Goal: Register for event/course

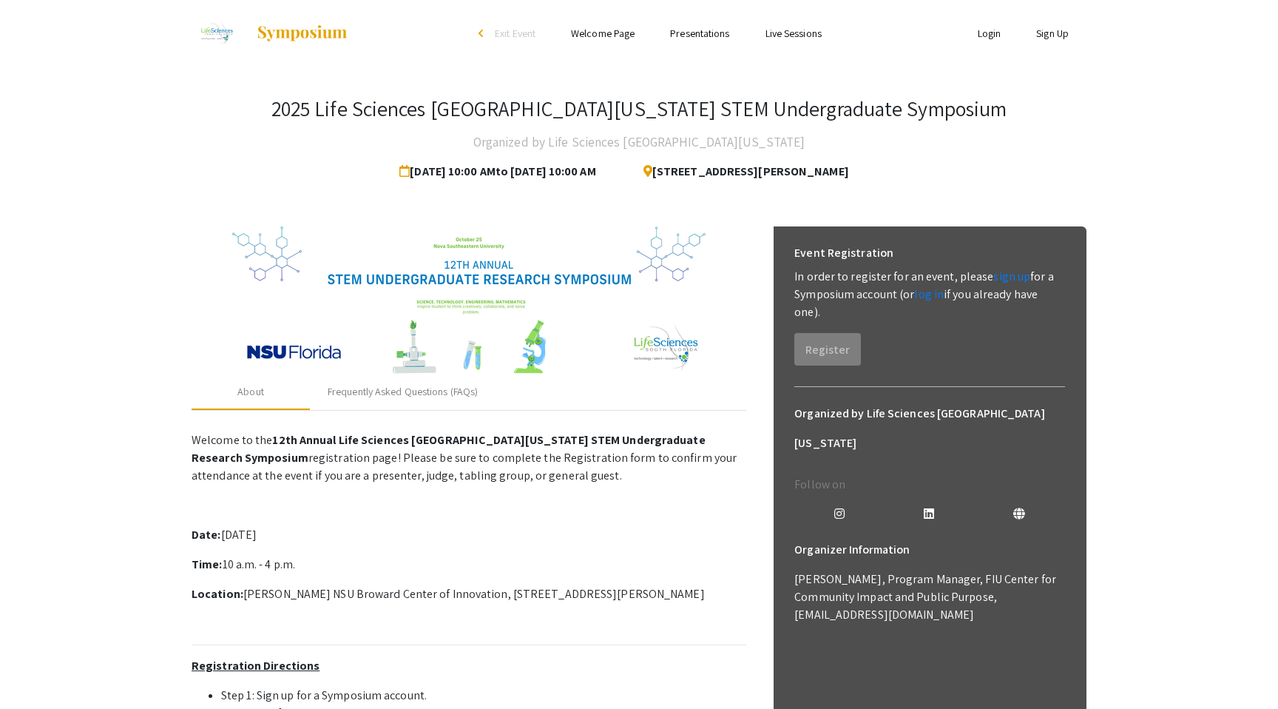
click at [1053, 30] on link "Sign Up" at bounding box center [1053, 33] width 33 height 13
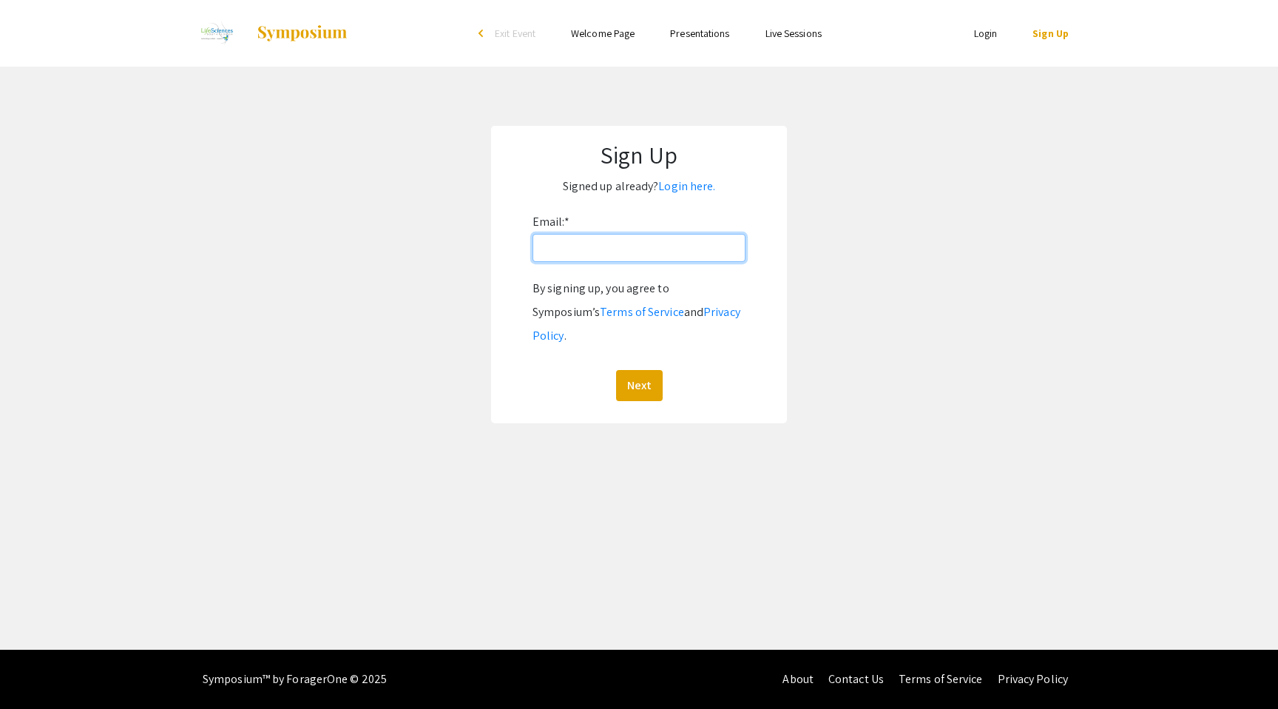
click at [673, 256] on input "Email: *" at bounding box center [639, 248] width 213 height 28
drag, startPoint x: 678, startPoint y: 249, endPoint x: 533, endPoint y: 249, distance: 145.0
click at [533, 249] on input "[EMAIL_ADDRESS][DOMAIN_NAME]" at bounding box center [639, 248] width 213 height 28
click at [686, 243] on input "[EMAIL_ADDRESS][DOMAIN_NAME]" at bounding box center [639, 248] width 213 height 28
drag, startPoint x: 667, startPoint y: 246, endPoint x: 540, endPoint y: 251, distance: 127.3
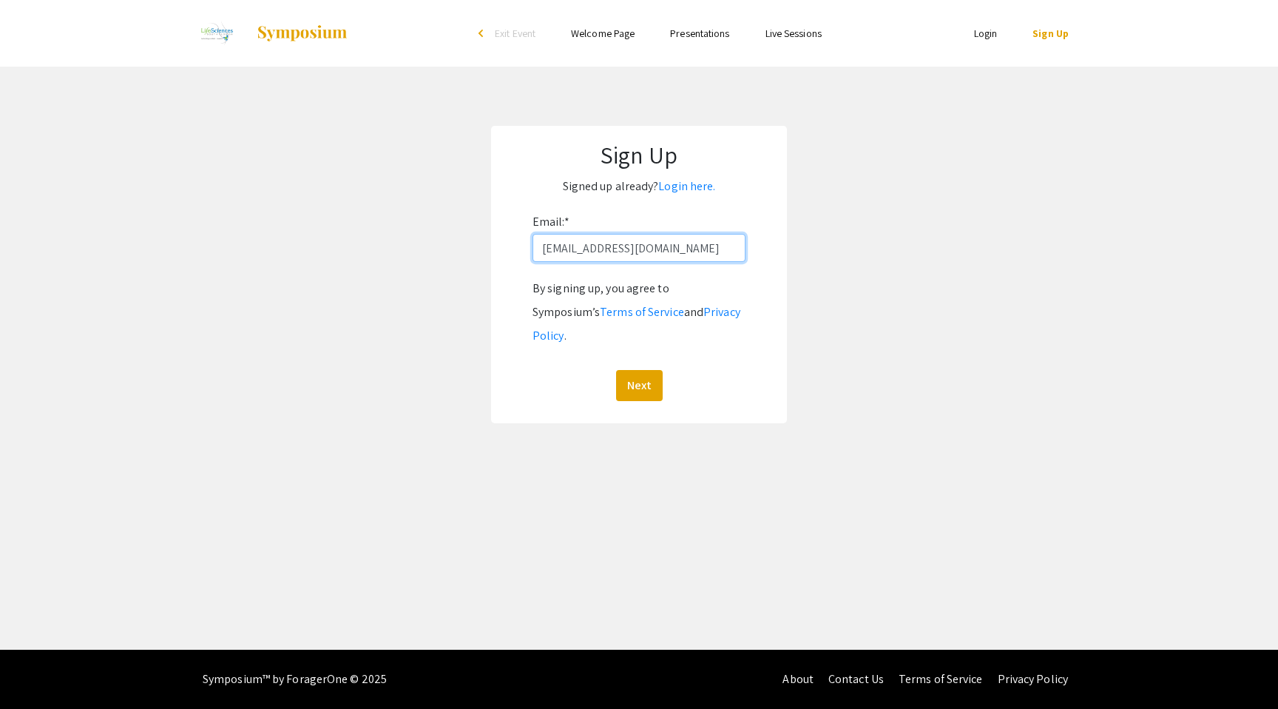
click at [540, 251] on input "[EMAIL_ADDRESS][DOMAIN_NAME]" at bounding box center [639, 248] width 213 height 28
type input "[EMAIL_ADDRESS][DOMAIN_NAME]"
click at [647, 370] on button "Next" at bounding box center [639, 385] width 47 height 31
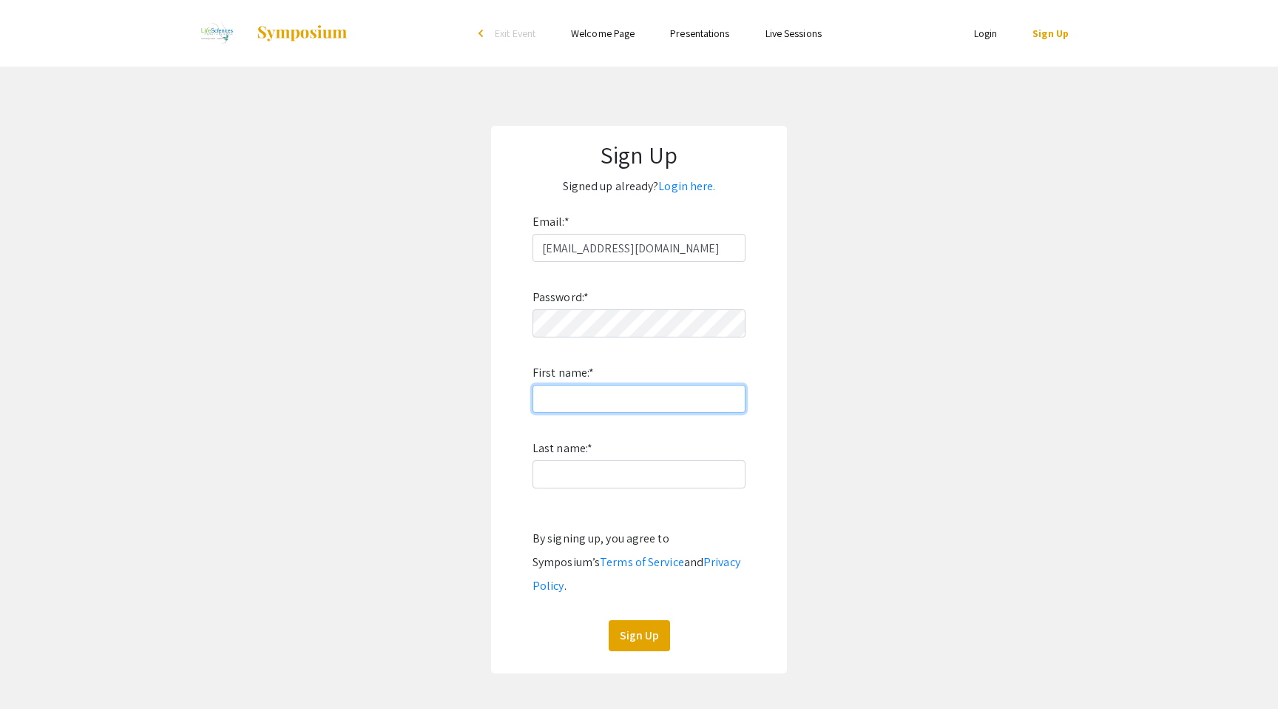
type input "Harani"
type input "Athwale"
click at [656, 620] on button "Sign Up" at bounding box center [639, 635] width 61 height 31
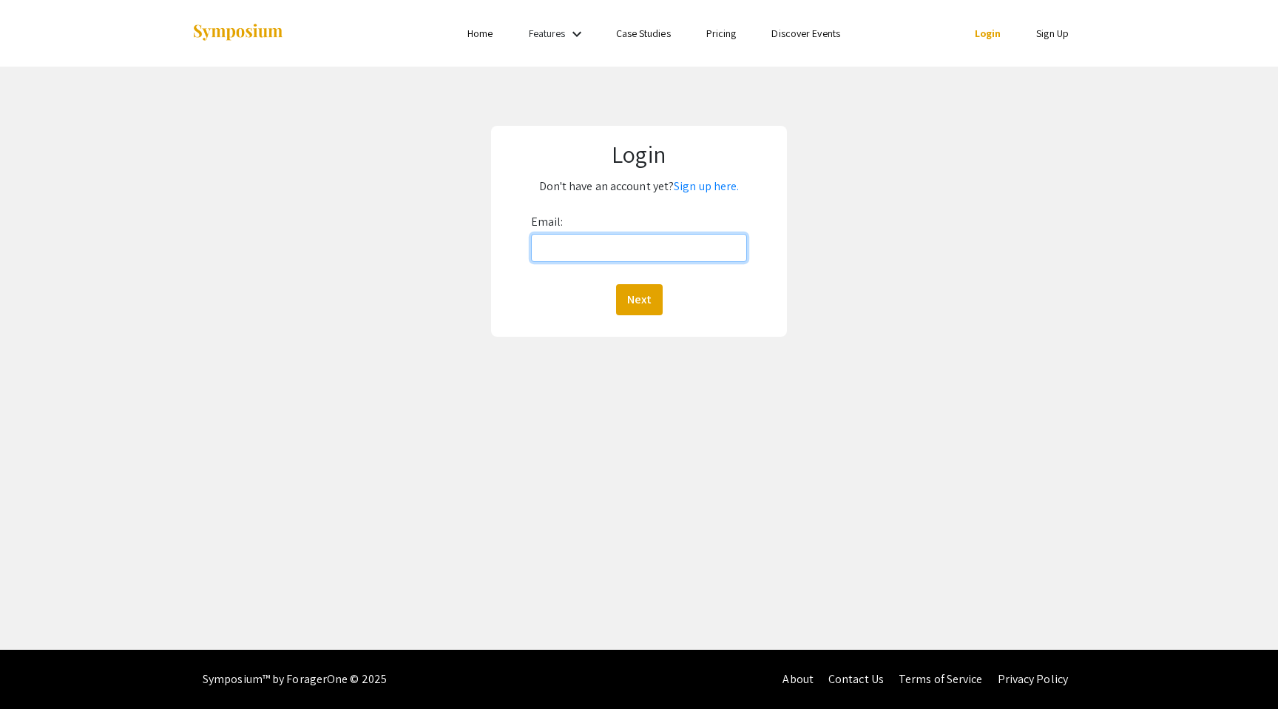
click at [600, 244] on input "Email:" at bounding box center [639, 248] width 216 height 28
type input "[EMAIL_ADDRESS][DOMAIN_NAME]"
click at [650, 294] on button "Next" at bounding box center [639, 299] width 47 height 31
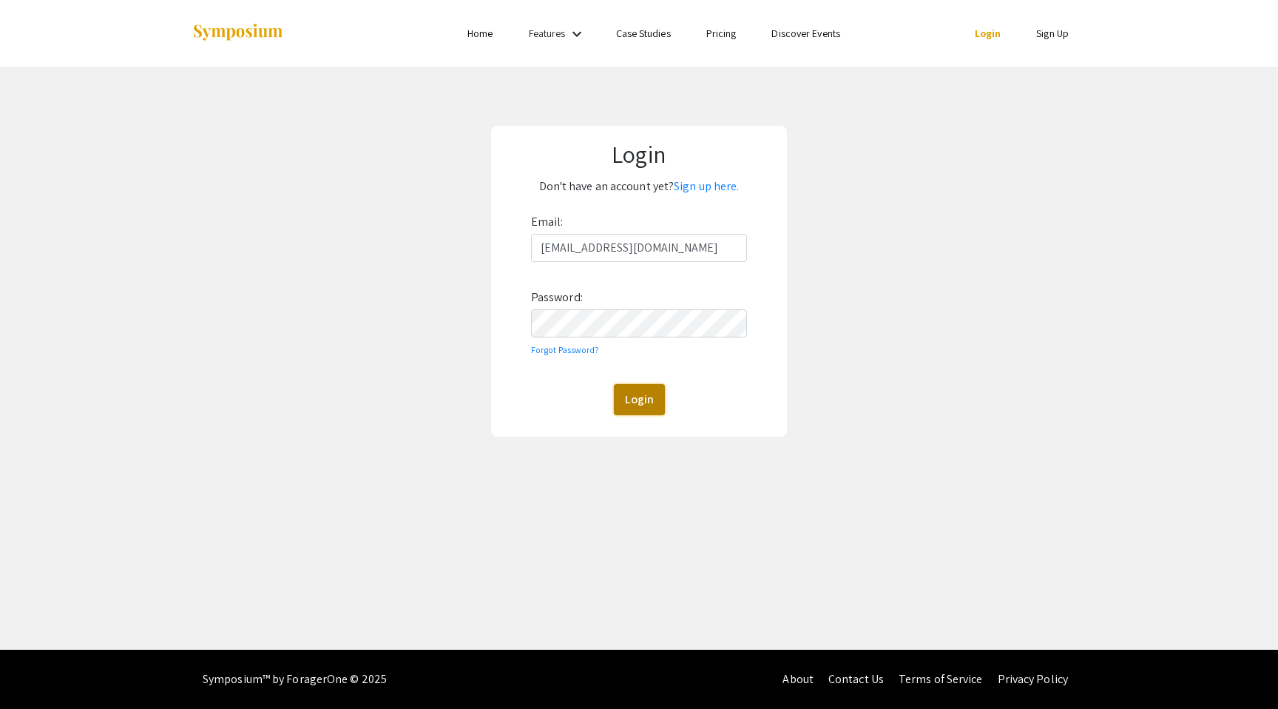
click at [629, 407] on button "Login" at bounding box center [639, 399] width 51 height 31
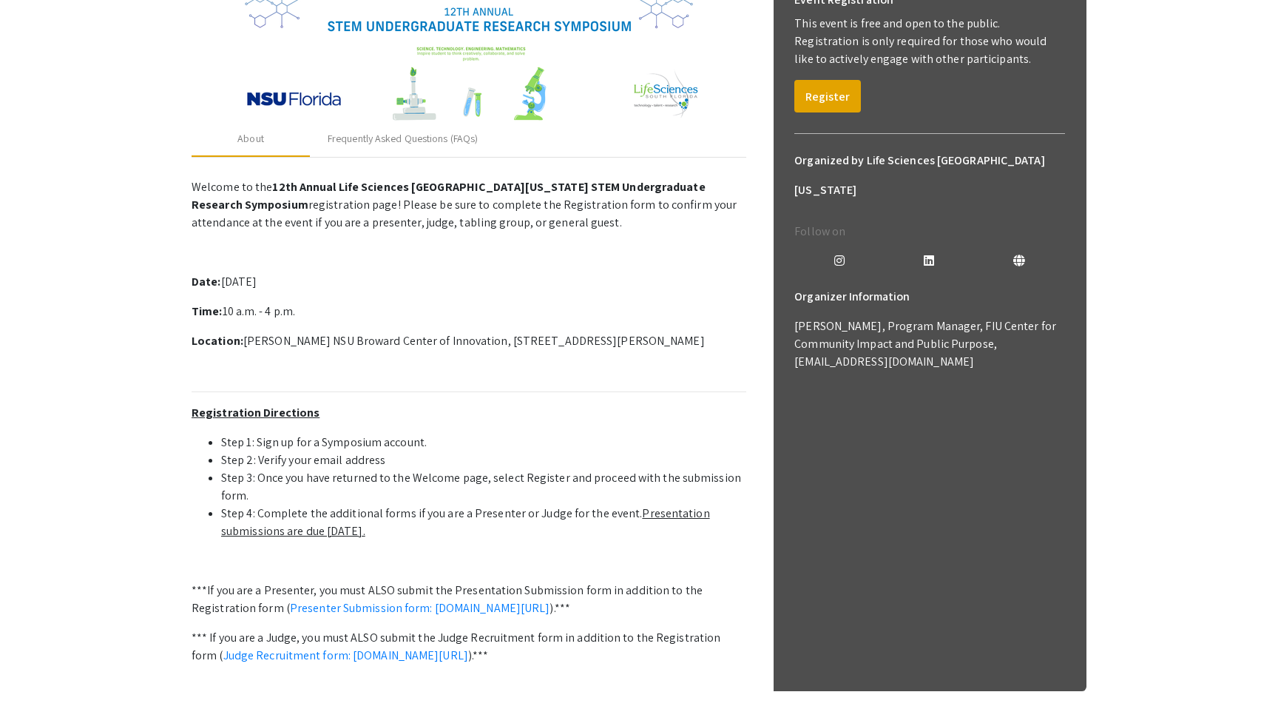
scroll to position [260, 0]
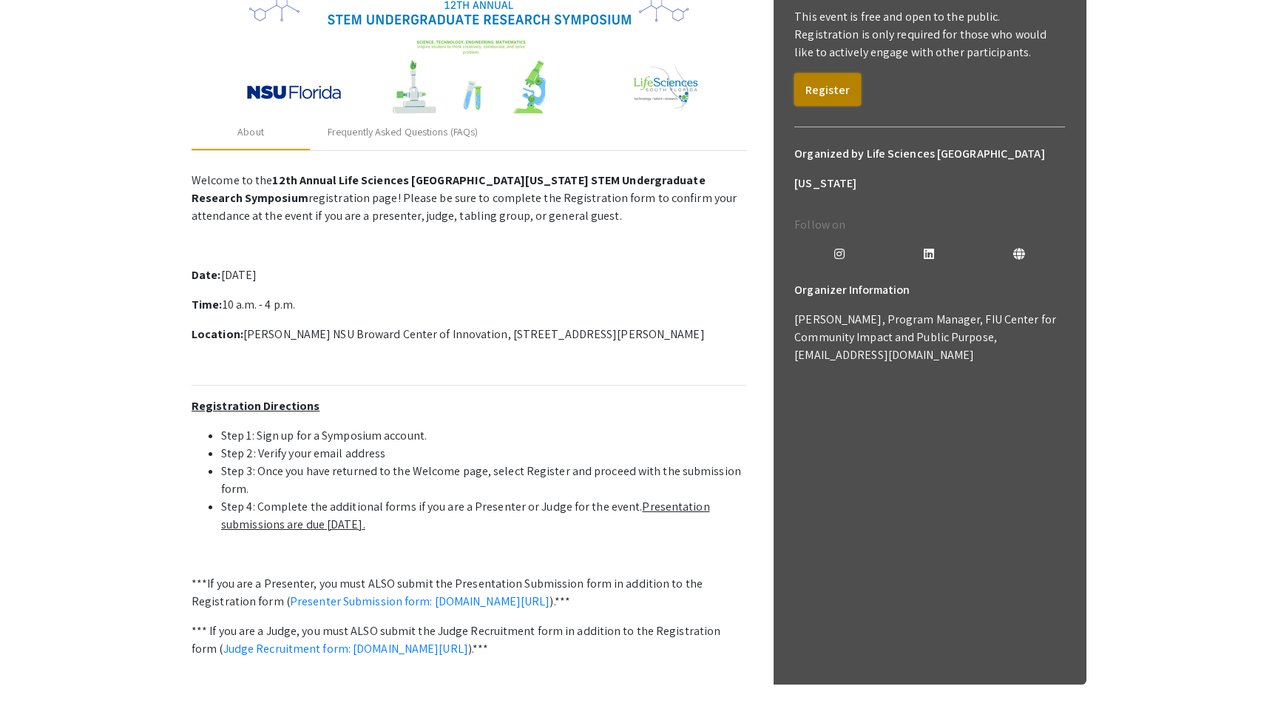
click at [835, 89] on button "Register" at bounding box center [828, 89] width 67 height 33
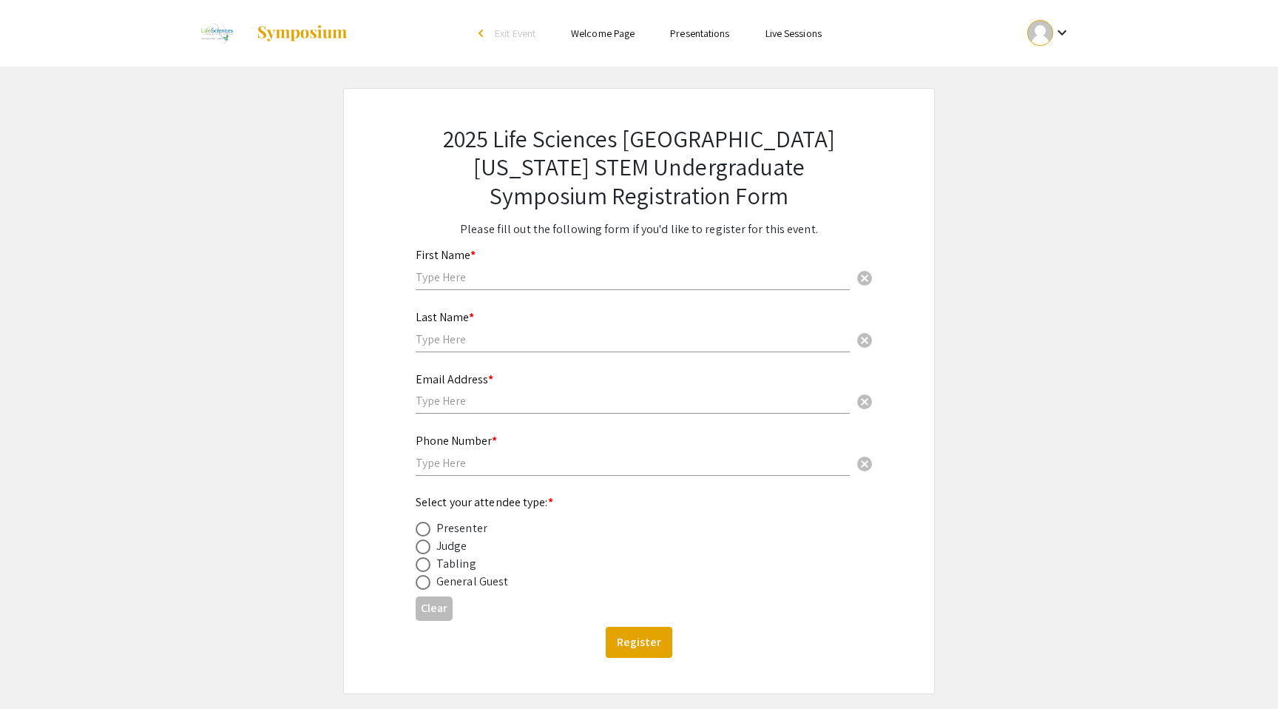
click at [713, 278] on input "text" at bounding box center [633, 277] width 434 height 16
